Goal: Task Accomplishment & Management: Manage account settings

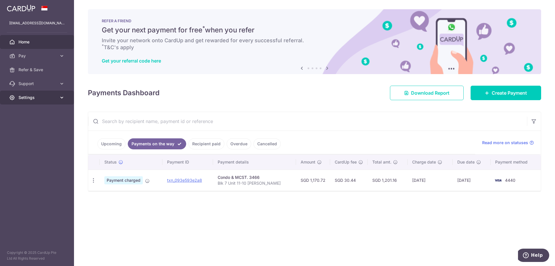
click at [30, 98] on span "Settings" at bounding box center [37, 98] width 38 height 6
click at [29, 123] on span "Logout" at bounding box center [37, 125] width 38 height 6
